Goal: Transaction & Acquisition: Book appointment/travel/reservation

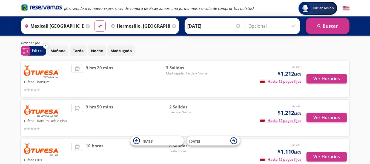
scroll to position [27, 0]
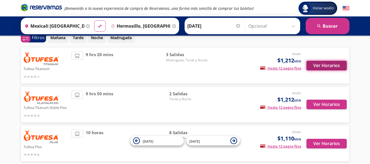
click at [322, 67] on button "Ver Horarios" at bounding box center [326, 66] width 40 height 10
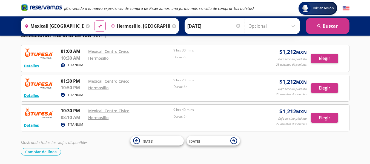
scroll to position [12, 0]
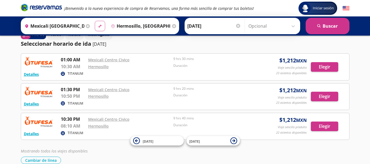
click at [96, 27] on button "material-symbols:compare-arrows-rounded" at bounding box center [100, 26] width 10 height 10
type input "Hermosillo, [GEOGRAPHIC_DATA]"
type input "Mexicali [GEOGRAPHIC_DATA], [GEOGRAPHIC_DATA][US_STATE]"
click at [331, 30] on button "search [GEOGRAPHIC_DATA]" at bounding box center [327, 26] width 44 height 16
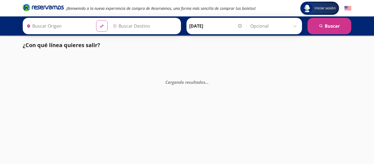
type input "Mexicali [GEOGRAPHIC_DATA], [GEOGRAPHIC_DATA][US_STATE]"
type input "Hermosillo, [GEOGRAPHIC_DATA]"
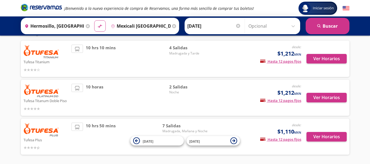
scroll to position [55, 0]
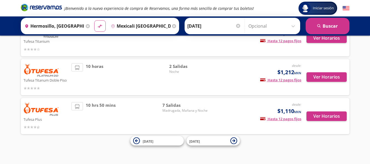
click at [236, 24] on div at bounding box center [238, 26] width 4 height 4
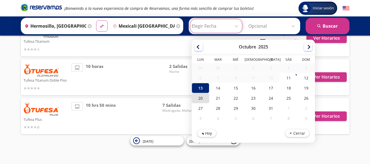
click at [197, 99] on div "20" at bounding box center [201, 98] width 18 height 10
type input "[DATE]"
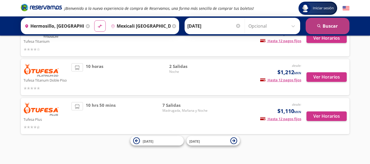
click at [327, 22] on button "search [GEOGRAPHIC_DATA]" at bounding box center [327, 26] width 44 height 16
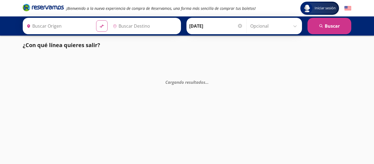
type input "Hermosillo, [GEOGRAPHIC_DATA]"
type input "Mexicali [GEOGRAPHIC_DATA], [GEOGRAPHIC_DATA][US_STATE]"
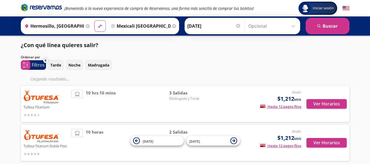
scroll to position [27, 0]
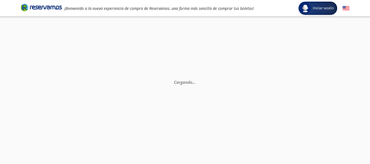
scroll to position [38, 0]
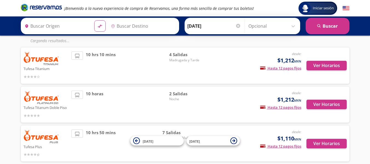
type input "Mexicali [GEOGRAPHIC_DATA], [GEOGRAPHIC_DATA][US_STATE]"
type input "Hermosillo, [GEOGRAPHIC_DATA]"
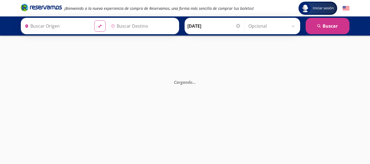
type input "Hermosillo, [GEOGRAPHIC_DATA]"
type input "Mexicali [GEOGRAPHIC_DATA], [GEOGRAPHIC_DATA][US_STATE]"
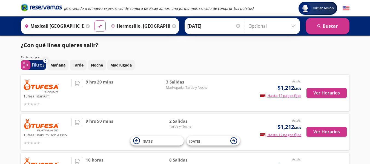
scroll to position [27, 0]
